Goal: Information Seeking & Learning: Learn about a topic

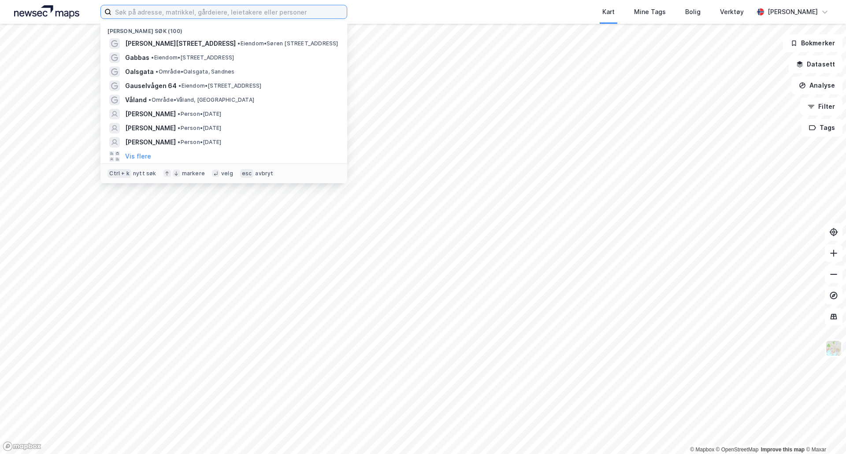
click at [275, 13] on input at bounding box center [229, 11] width 235 height 13
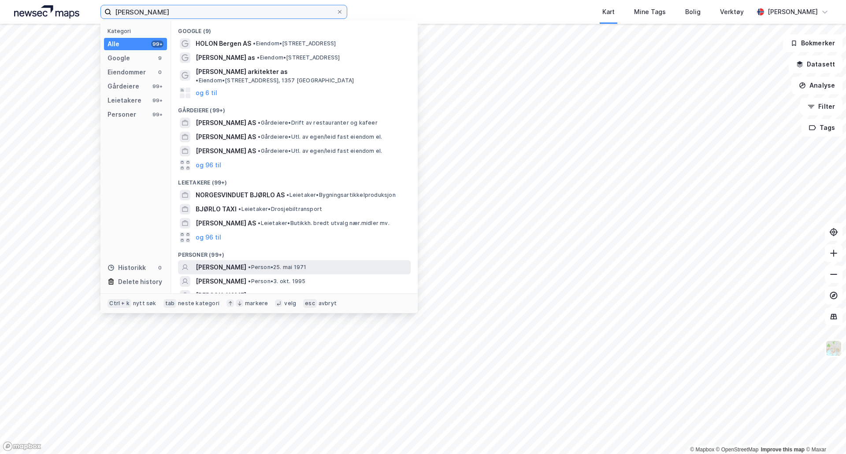
type input "morten bjørløw"
click at [351, 262] on div "MORTEN BJØRLØW • Person • 25. mai 1971" at bounding box center [302, 267] width 213 height 11
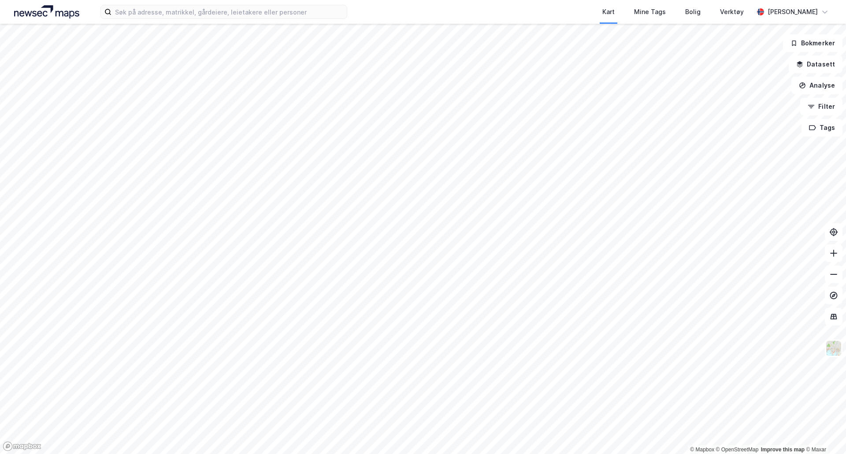
click at [148, 22] on div "Kart Mine Tags Bolig Verktøy [PERSON_NAME]" at bounding box center [423, 12] width 846 height 24
click at [147, 15] on input at bounding box center [229, 11] width 235 height 13
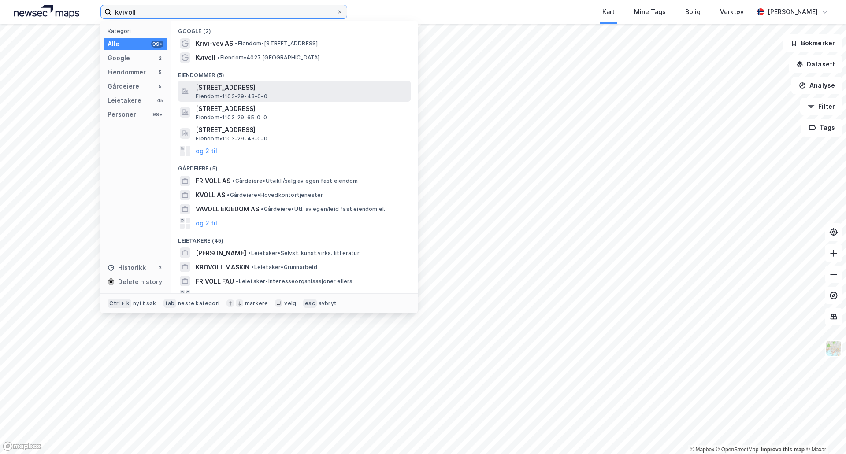
type input "kvivoll"
click at [305, 96] on div "[STREET_ADDRESS] • 1103-29-43-0-0" at bounding box center [302, 91] width 213 height 18
